Goal: Information Seeking & Learning: Learn about a topic

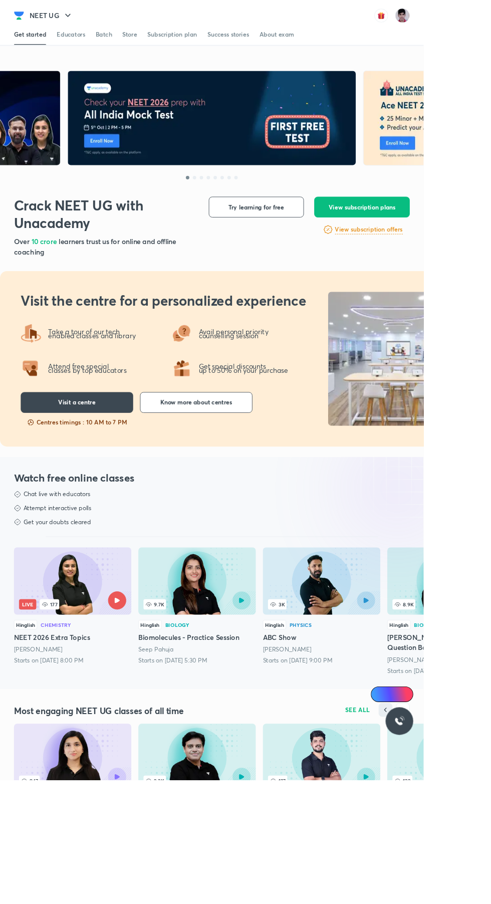
click at [99, 686] on div at bounding box center [115, 695] width 62 height 21
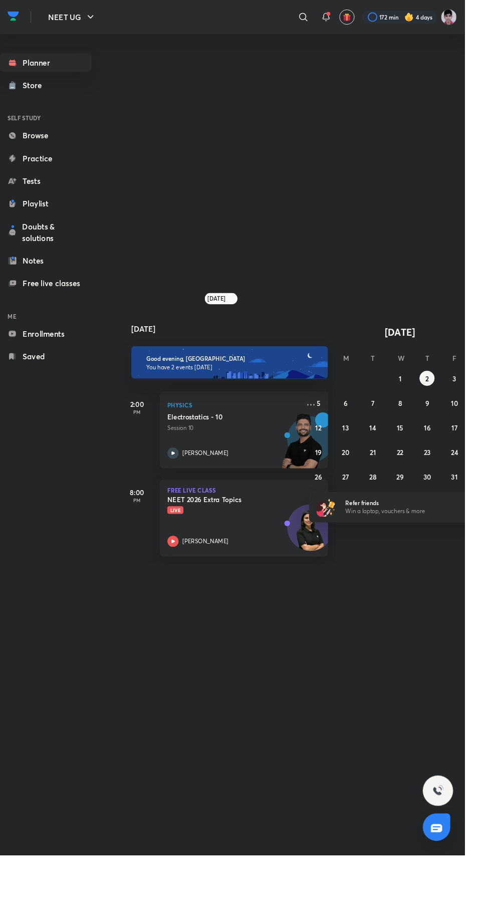
click at [279, 543] on p "Live" at bounding box center [247, 539] width 140 height 8
click at [255, 543] on p "Live" at bounding box center [247, 539] width 140 height 8
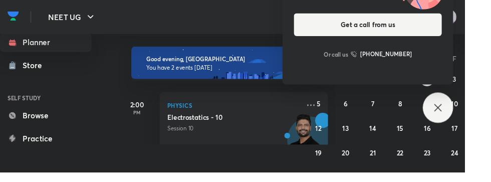
scroll to position [32, 0]
